Goal: Task Accomplishment & Management: Use online tool/utility

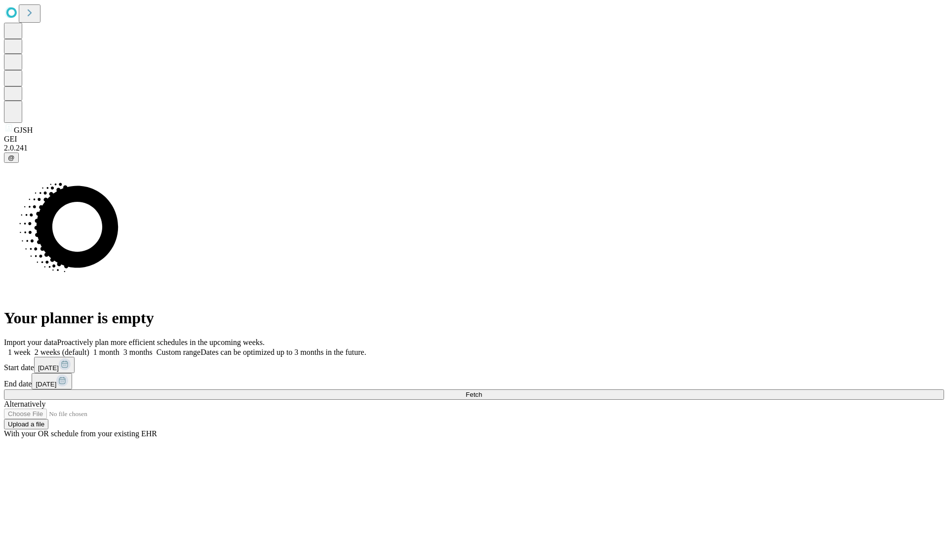
click at [482, 391] on span "Fetch" at bounding box center [474, 394] width 16 height 7
